Goal: Check status

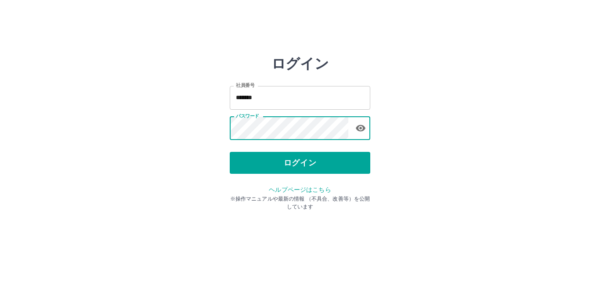
click at [337, 163] on button "ログイン" at bounding box center [300, 163] width 141 height 22
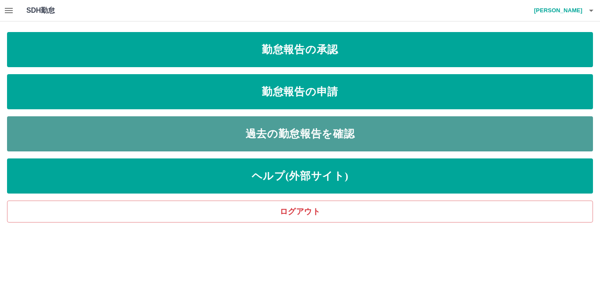
click at [338, 134] on link "過去の勤怠報告を確認" at bounding box center [300, 133] width 586 height 35
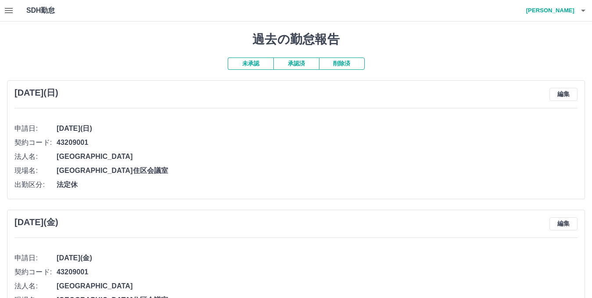
click at [294, 64] on button "承認済" at bounding box center [297, 64] width 46 height 12
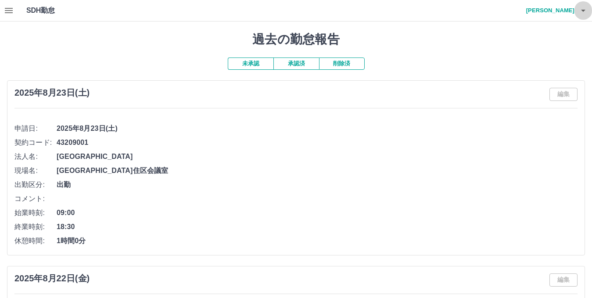
click at [586, 12] on icon "button" at bounding box center [583, 10] width 11 height 11
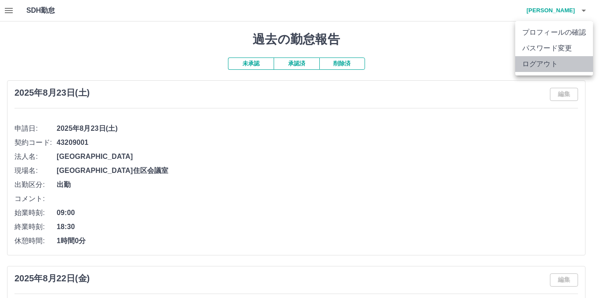
click at [547, 69] on li "ログアウト" at bounding box center [554, 64] width 78 height 16
